Goal: Navigation & Orientation: Find specific page/section

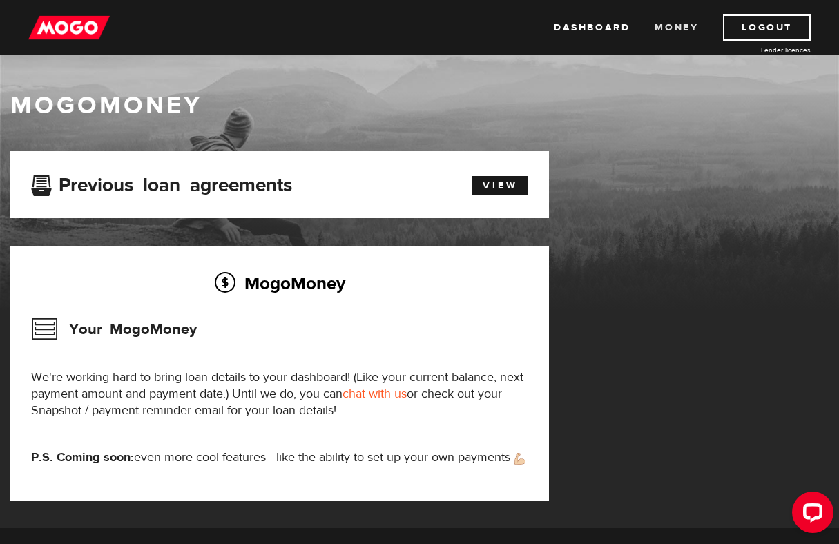
click at [670, 30] on link "Money" at bounding box center [675, 27] width 43 height 26
click at [610, 24] on link "Dashboard" at bounding box center [592, 27] width 76 height 26
click at [598, 30] on link "Dashboard" at bounding box center [592, 27] width 76 height 26
